Goal: Task Accomplishment & Management: Manage account settings

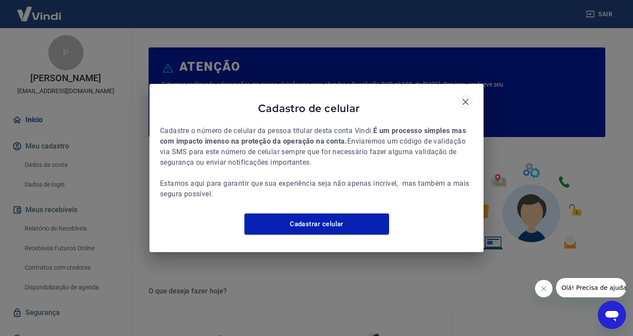
click at [463, 99] on icon "button" at bounding box center [465, 102] width 11 height 11
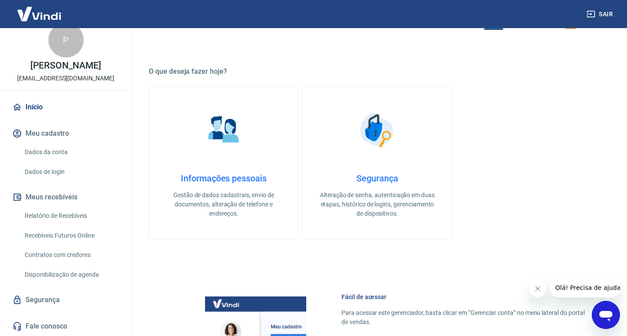
scroll to position [458, 0]
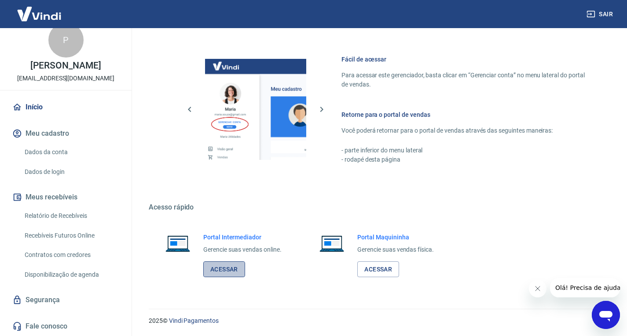
click at [224, 270] on link "Acessar" at bounding box center [224, 270] width 42 height 16
